Goal: Feedback & Contribution: Submit feedback/report problem

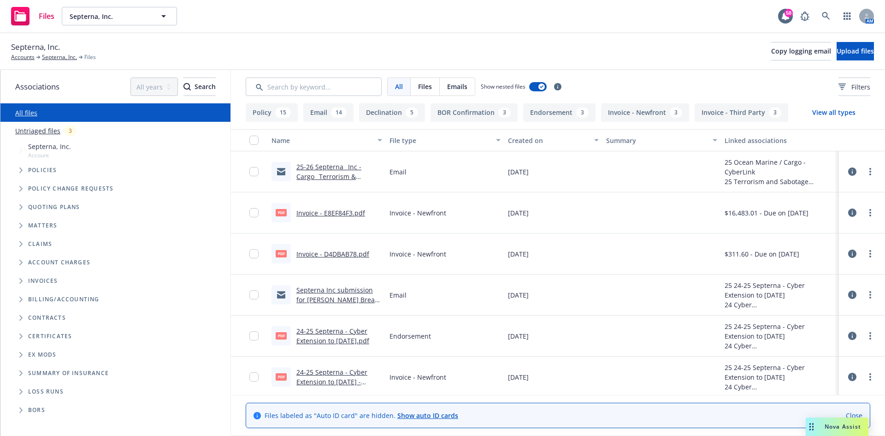
click at [842, 429] on span "Nova Assist" at bounding box center [843, 426] width 36 height 8
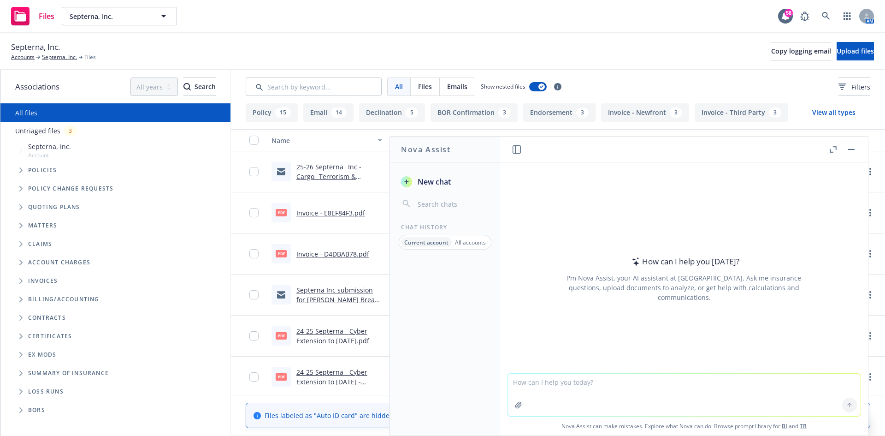
click at [515, 407] on icon "button" at bounding box center [518, 404] width 7 height 7
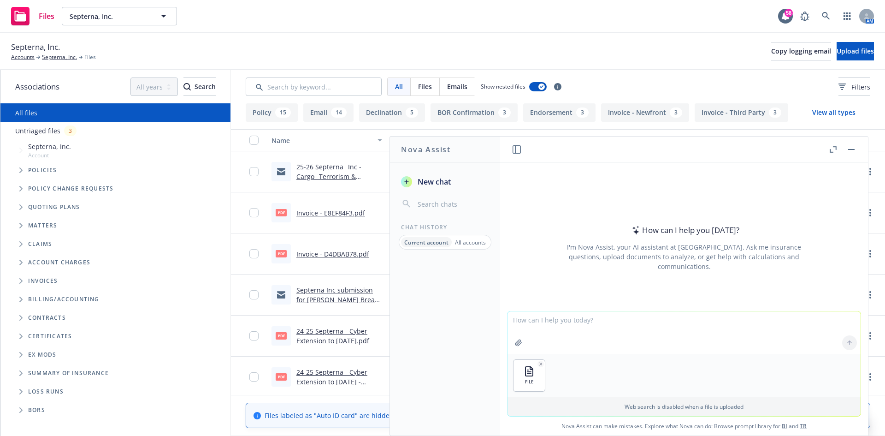
click at [568, 326] on textarea at bounding box center [683, 332] width 353 height 42
type textarea "C"
type textarea "amend the information in the "explanation to user" column to a [PERSON_NAME] te…"
click at [847, 342] on icon at bounding box center [849, 342] width 6 height 6
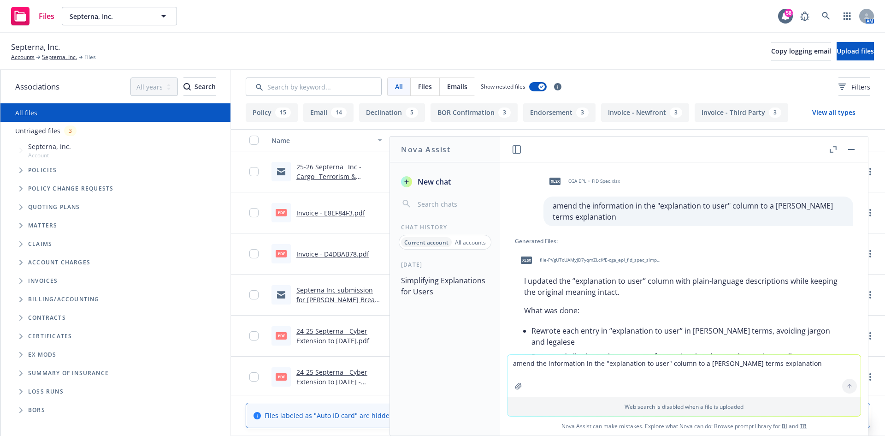
click at [553, 260] on span "file-PVgUTcUAMyJD7yqmZLcKfE-cga_epl_fid_spec_simplified.xlsx" at bounding box center [600, 260] width 121 height 6
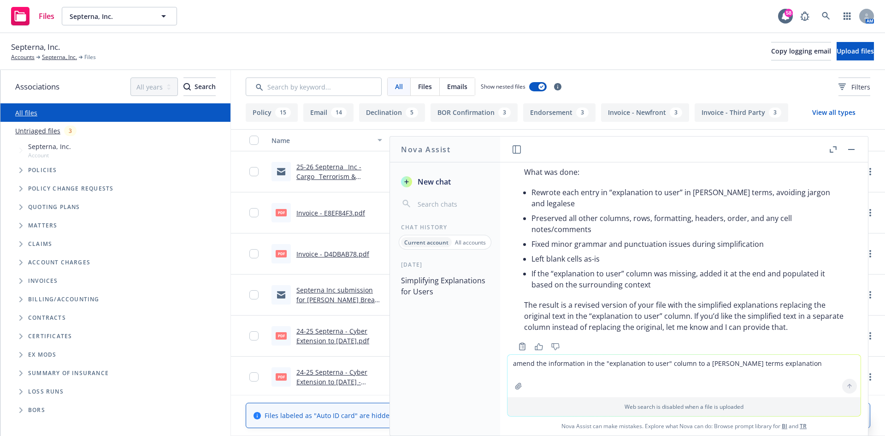
scroll to position [159, 0]
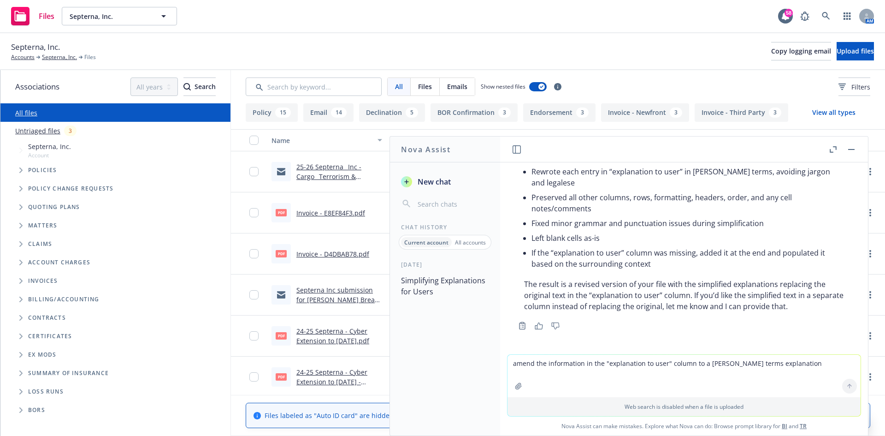
click at [589, 368] on textarea "amend the information in the "explanation to user" column to a [PERSON_NAME] te…" at bounding box center [683, 375] width 353 height 42
drag, startPoint x: 596, startPoint y: 366, endPoint x: 499, endPoint y: 359, distance: 97.0
click at [500, 359] on div "Nova Assist New chat Chat History Current account All accounts [DATE] Simplifyi…" at bounding box center [684, 286] width 369 height 300
type textarea "can you also provide an explanation as to why each coverage item (row) in the s…"
click at [846, 389] on button at bounding box center [849, 385] width 15 height 15
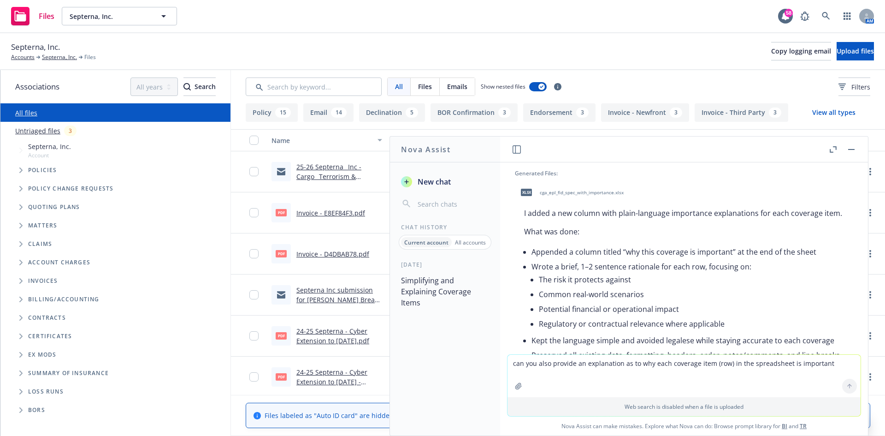
scroll to position [378, 0]
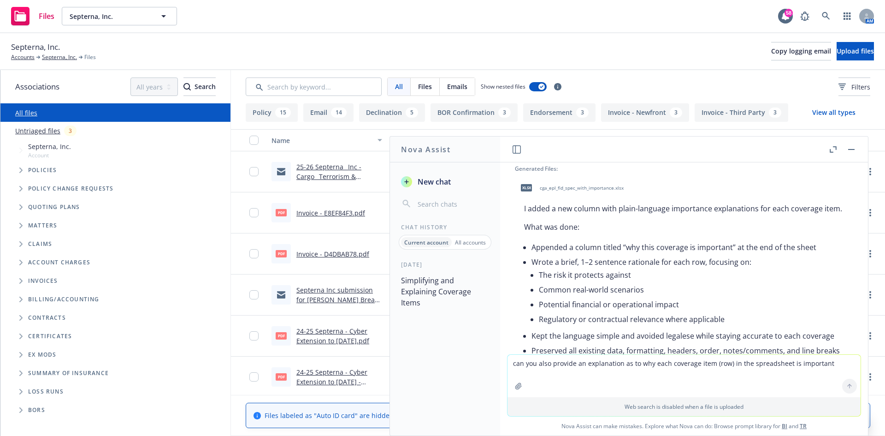
click at [568, 188] on span "cga_epl_fid_spec_with_importance.xlsx" at bounding box center [582, 188] width 84 height 6
click at [568, 188] on div "xlsx cga_epl_fid_spec_with_importance.xlsx" at bounding box center [684, 187] width 338 height 23
click at [855, 150] on button "button" at bounding box center [851, 149] width 11 height 11
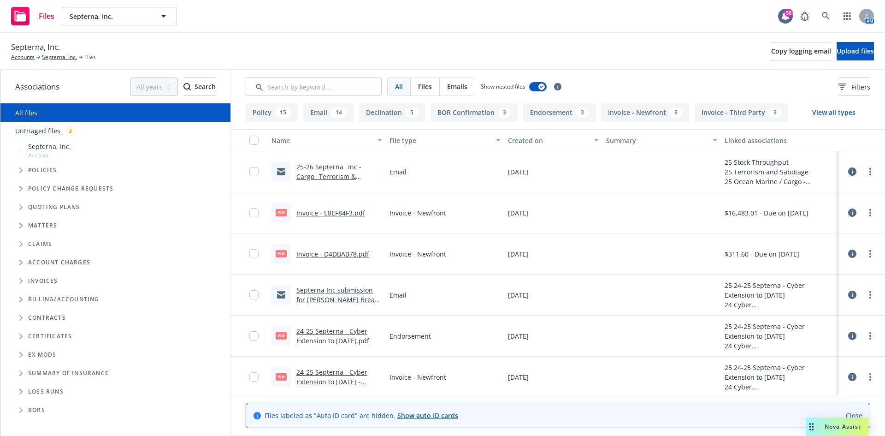
click at [838, 425] on span "Nova Assist" at bounding box center [843, 426] width 36 height 8
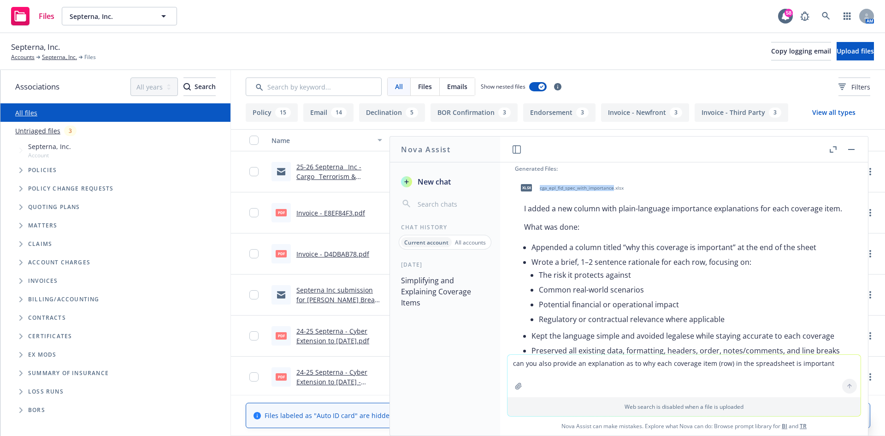
click at [595, 376] on textarea "can you also provide an explanation as to why each coverage item (row) in the s…" at bounding box center [683, 375] width 353 height 42
click at [598, 361] on textarea "can you also provide an explanation as to why each coverage item (row) in the s…" at bounding box center [683, 375] width 353 height 42
click at [619, 374] on textarea "can you also provide an explanation as to why each coverage item (row) in the s…" at bounding box center [683, 375] width 353 height 42
click at [615, 361] on textarea "this is way too generic. Can you take the coverage item described in column b, …" at bounding box center [683, 375] width 353 height 43
drag, startPoint x: 619, startPoint y: 362, endPoint x: 606, endPoint y: 362, distance: 12.4
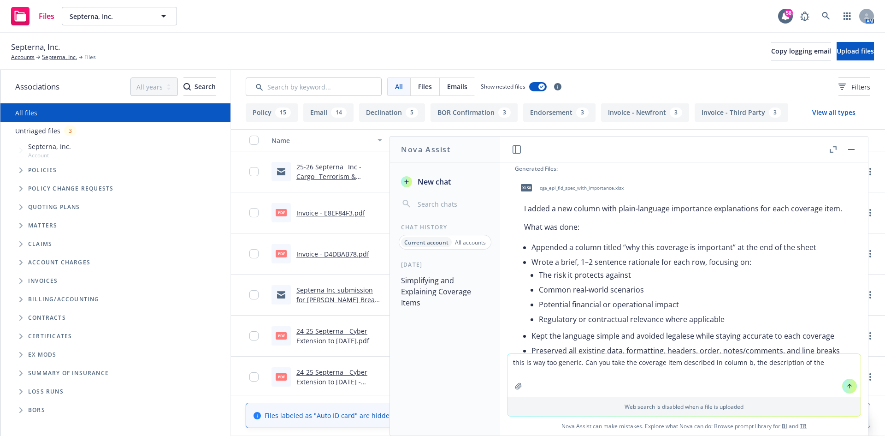
click at [606, 362] on textarea "this is way too generic. Can you take the coverage item described in column b, …" at bounding box center [683, 375] width 353 height 43
click at [638, 361] on textarea "this is way too generic. Can you analyzetake the coverage item described in col…" at bounding box center [683, 375] width 353 height 43
click at [823, 361] on textarea "this is way too generic. Can you analyze the coverage item described in column …" at bounding box center [683, 375] width 353 height 43
type textarea "this is way too generic. Can you analyze the coverage item described in column …"
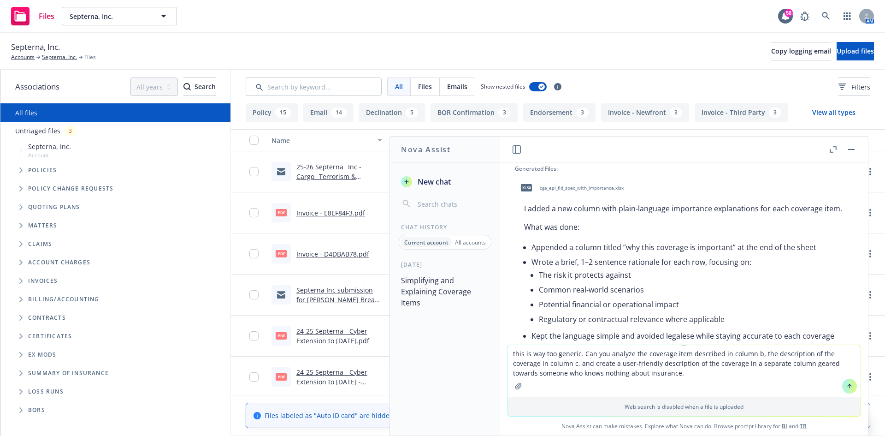
click at [842, 384] on button at bounding box center [849, 385] width 15 height 15
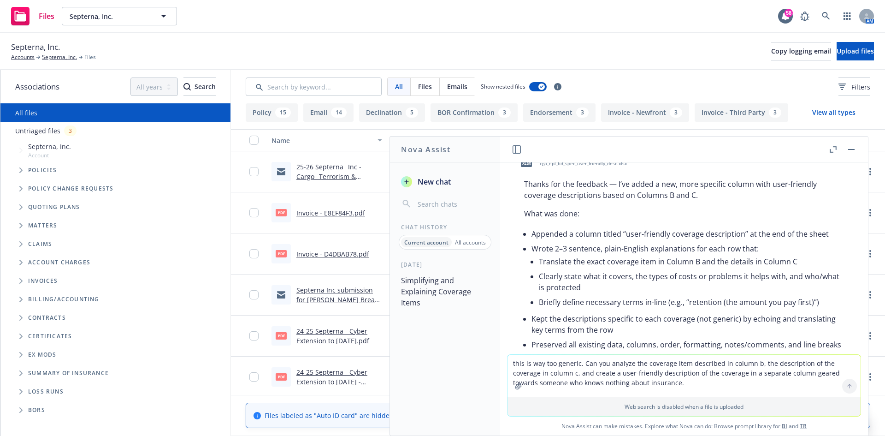
scroll to position [741, 0]
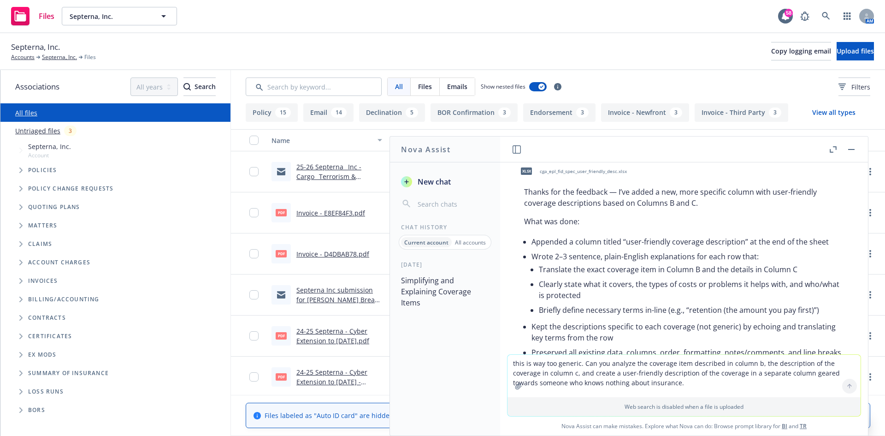
click at [594, 174] on span "cga_epl_fid_spec_user_friendly_desc.xlsx" at bounding box center [583, 171] width 87 height 6
